Goal: Book appointment/travel/reservation

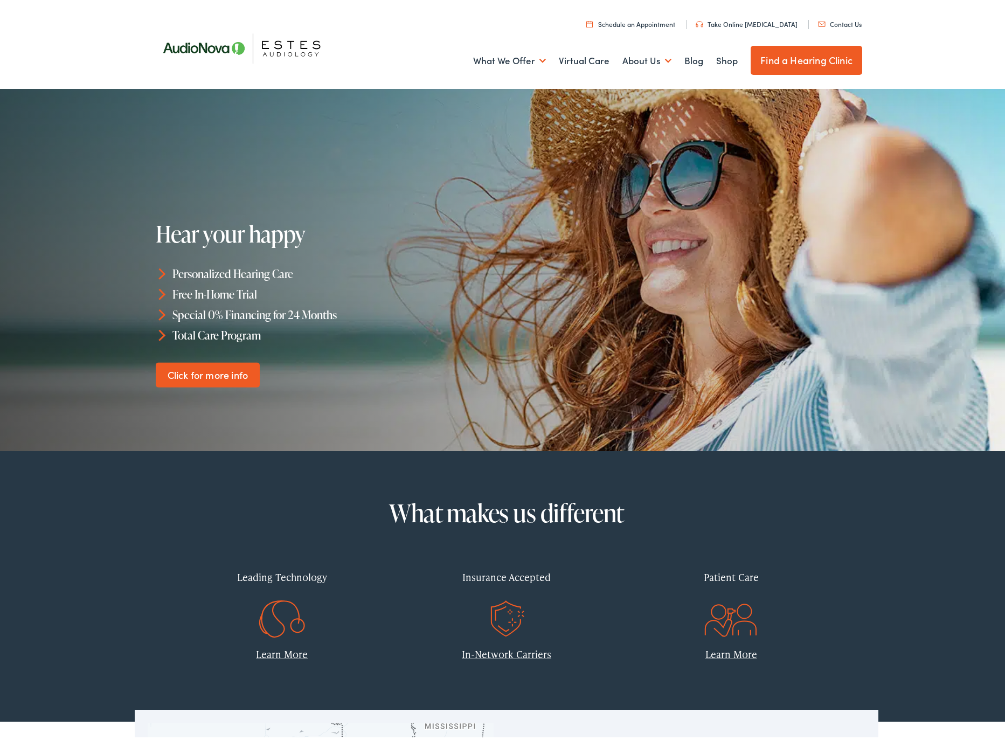
click at [780, 53] on link "Find a Hearing Clinic" at bounding box center [807, 57] width 112 height 29
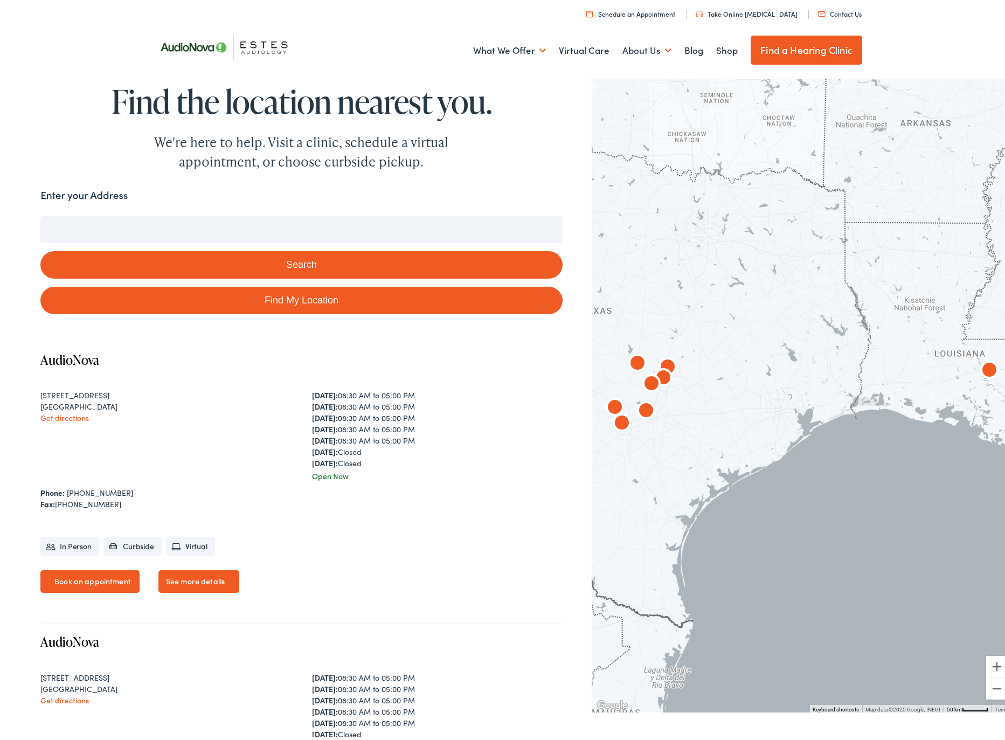
click at [314, 232] on input "Enter your Address" at bounding box center [301, 226] width 522 height 27
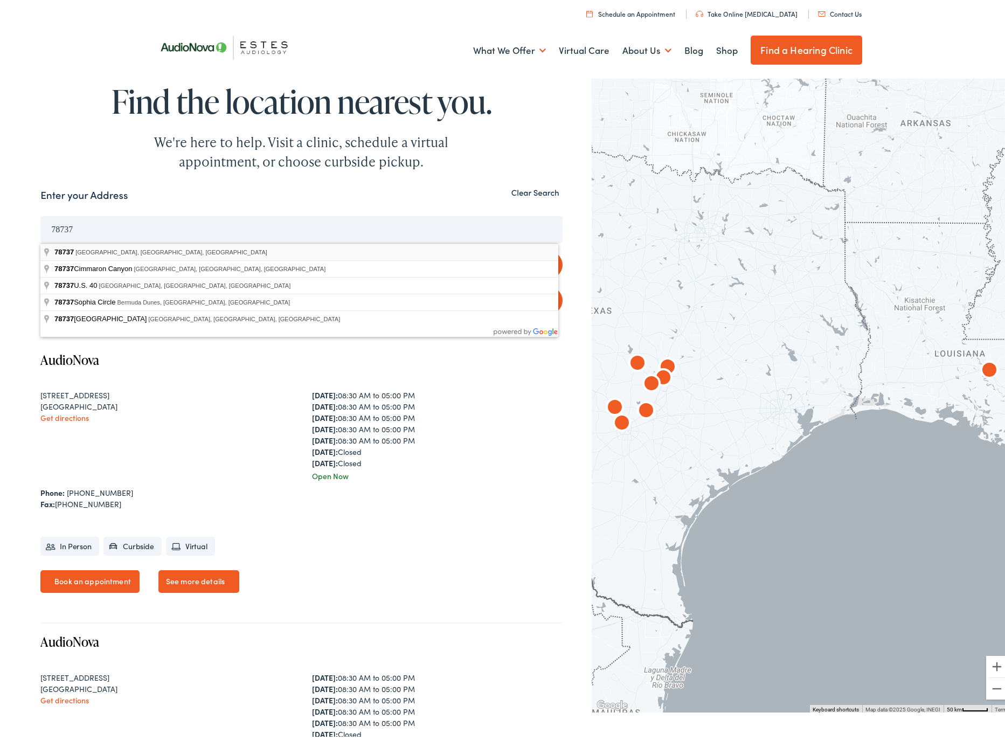
type input "[GEOGRAPHIC_DATA], [GEOGRAPHIC_DATA]"
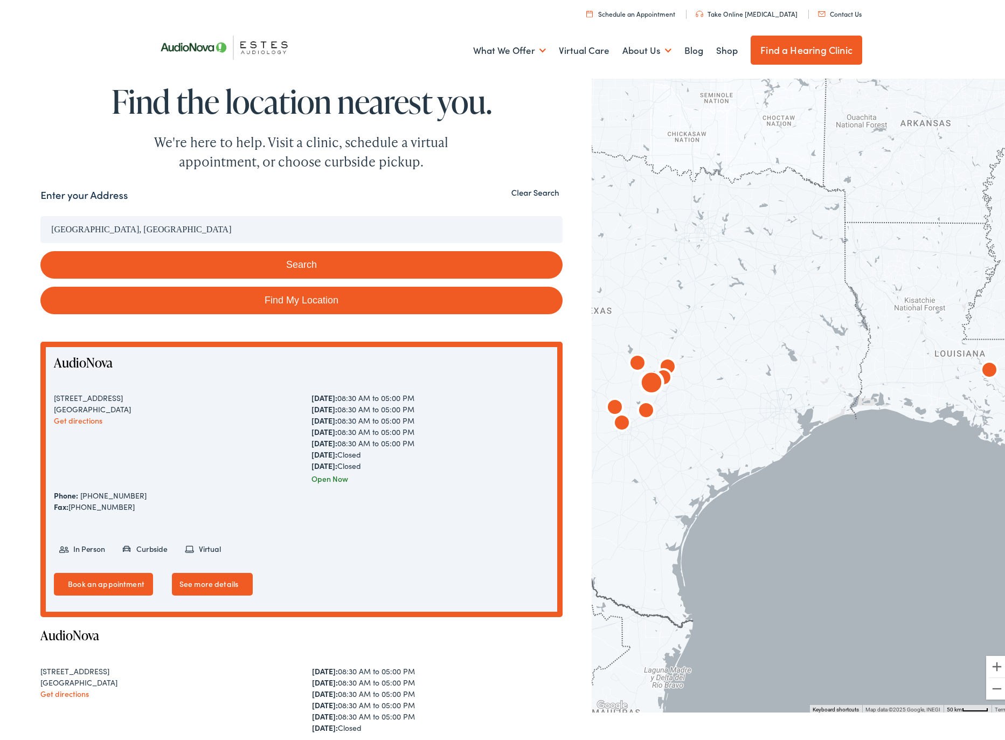
click at [51, 691] on link "Get directions" at bounding box center [64, 690] width 48 height 11
